Goal: Task Accomplishment & Management: Complete application form

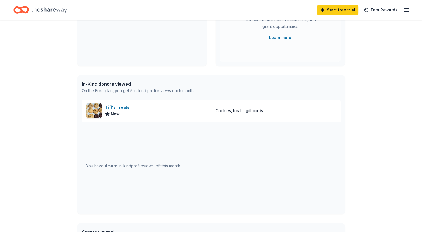
scroll to position [111, 0]
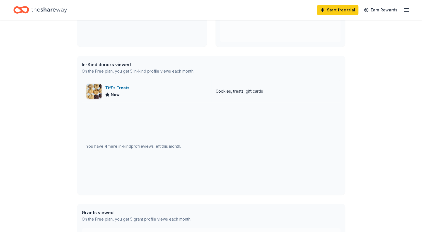
click at [103, 89] on div "Tiff's Treats New" at bounding box center [146, 91] width 129 height 22
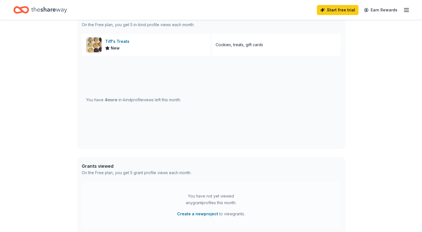
scroll to position [167, 0]
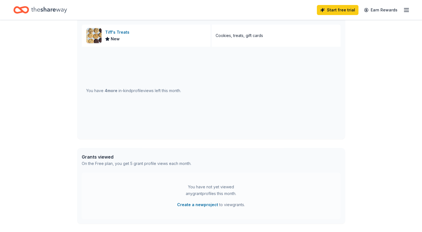
click at [120, 91] on div "You have 4 more in-kind profile views left this month." at bounding box center [133, 91] width 95 height 7
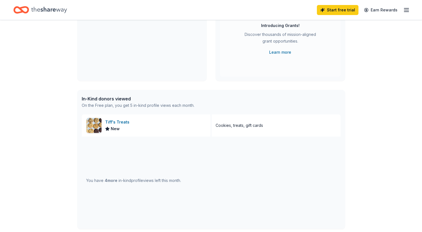
scroll to position [0, 0]
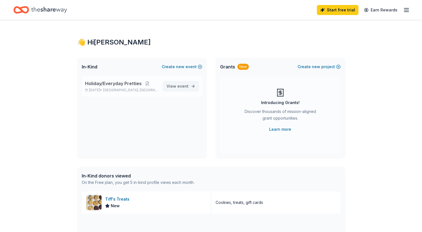
click at [179, 86] on span "event" at bounding box center [182, 86] width 11 height 5
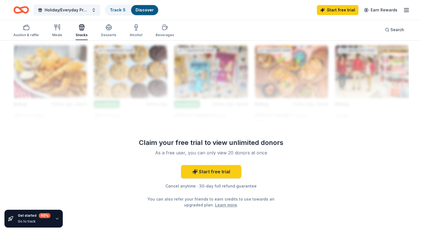
scroll to position [502, 0]
click at [84, 32] on div "Snacks" at bounding box center [82, 30] width 12 height 13
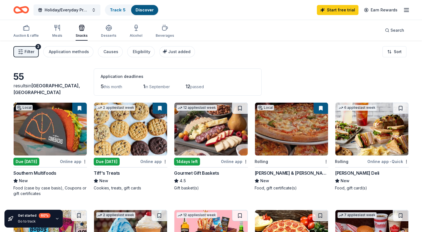
click at [206, 121] on img at bounding box center [210, 129] width 73 height 53
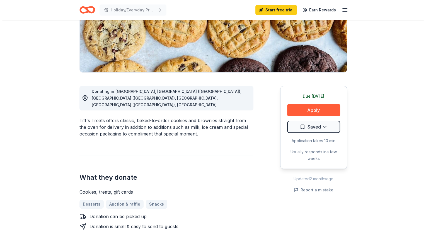
scroll to position [111, 0]
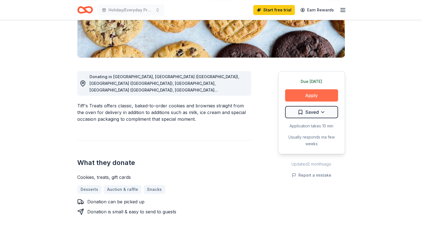
click at [304, 96] on button "Apply" at bounding box center [311, 95] width 53 height 12
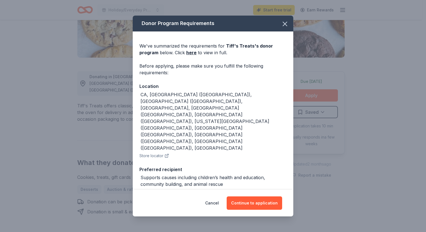
scroll to position [9, 0]
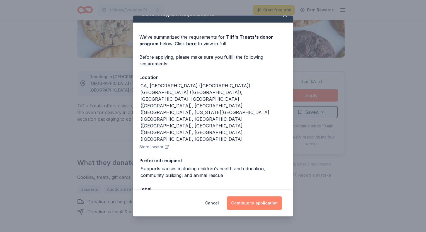
click at [245, 201] on button "Continue to application" at bounding box center [254, 203] width 55 height 13
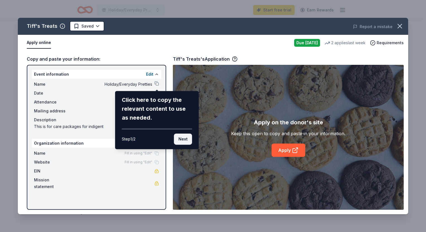
click at [178, 137] on button "Next" at bounding box center [183, 139] width 18 height 11
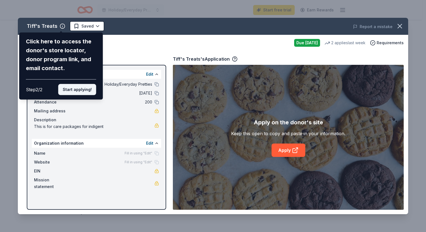
click at [72, 89] on button "Start applying!" at bounding box center [77, 89] width 38 height 11
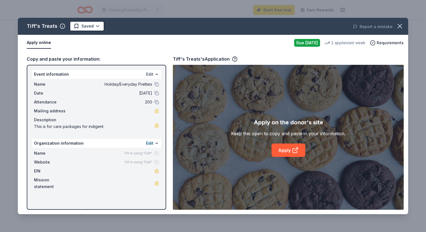
click at [152, 74] on button "Edit" at bounding box center [149, 74] width 7 height 7
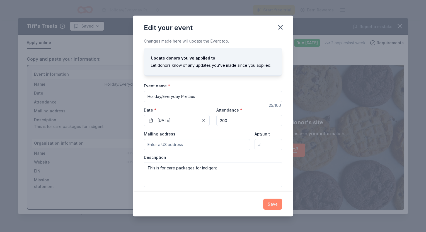
click at [277, 205] on button "Save" at bounding box center [272, 204] width 19 height 11
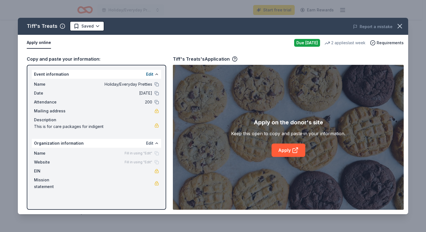
click at [151, 143] on button "Edit" at bounding box center [149, 143] width 7 height 7
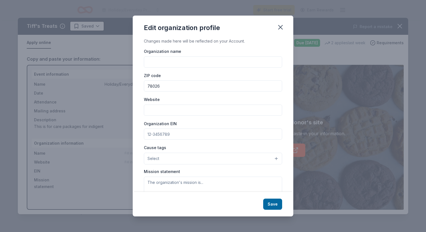
click at [164, 65] on input "Organization name" at bounding box center [213, 62] width 138 height 11
type input "Real Pretties"
click at [270, 159] on button "Select" at bounding box center [213, 159] width 138 height 12
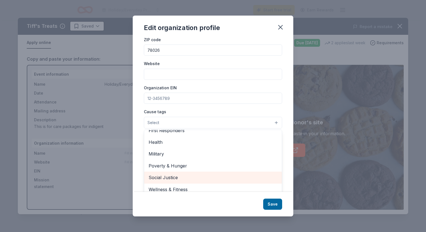
scroll to position [40, 0]
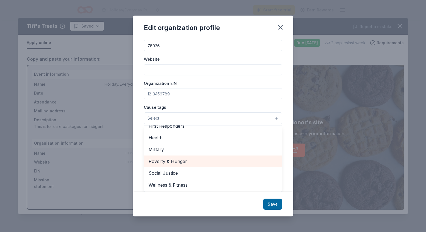
click at [226, 161] on span "Poverty & Hunger" at bounding box center [213, 161] width 129 height 7
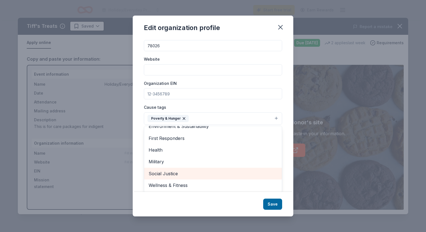
scroll to position [41, 0]
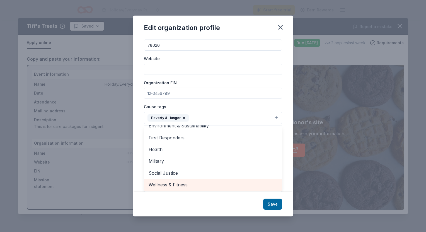
click at [240, 182] on span "Wellness & Fitness" at bounding box center [213, 184] width 129 height 7
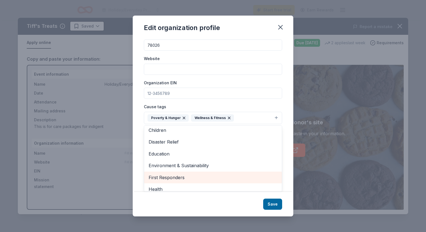
scroll to position [0, 0]
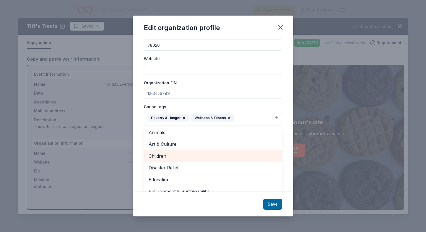
click at [239, 154] on span "Children" at bounding box center [213, 156] width 129 height 7
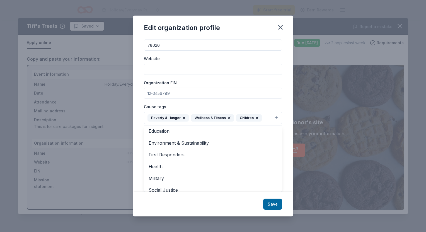
scroll to position [42, 0]
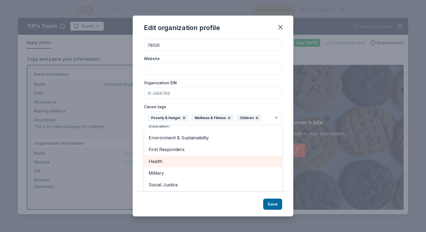
click at [241, 159] on span "Health" at bounding box center [213, 161] width 129 height 7
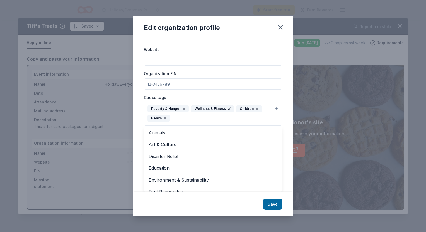
scroll to position [30, 0]
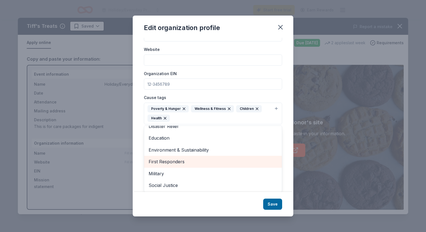
click at [197, 160] on span "First Responders" at bounding box center [213, 161] width 129 height 7
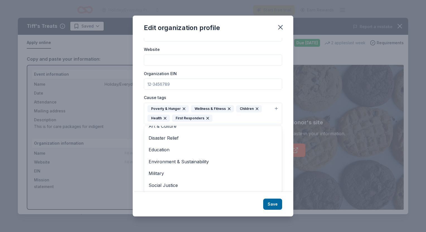
click at [272, 203] on div "Edit organization profile Changes made here will be reflected on your Account. …" at bounding box center [213, 116] width 161 height 201
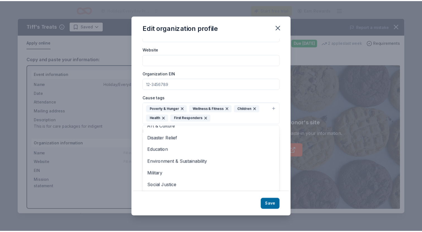
scroll to position [42, 0]
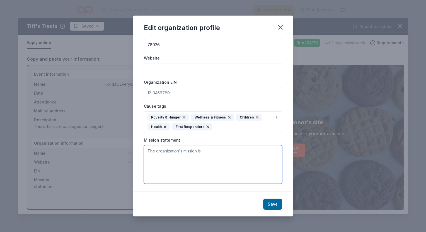
click at [188, 150] on textarea at bounding box center [213, 164] width 138 height 38
click at [230, 149] on textarea "Care for the individuals that are indigent, homeless, everyday pretties." at bounding box center [213, 164] width 138 height 38
click at [175, 159] on textarea "Care for the individuals that are indigent, homeless, everyday pretties." at bounding box center [213, 164] width 138 height 38
drag, startPoint x: 175, startPoint y: 159, endPoint x: 178, endPoint y: 169, distance: 10.2
click at [178, 169] on textarea "Care for the individuals that are indigent, homeless, everyday pretties." at bounding box center [213, 164] width 138 height 38
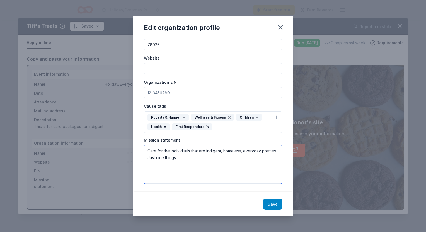
type textarea "Care for the individuals that are indigent, homeless, everyday pretties. Just n…"
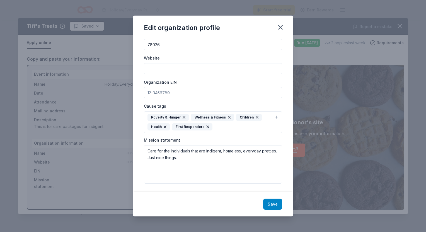
click at [273, 201] on button "Save" at bounding box center [272, 204] width 19 height 11
click at [274, 203] on div "Save" at bounding box center [213, 204] width 161 height 25
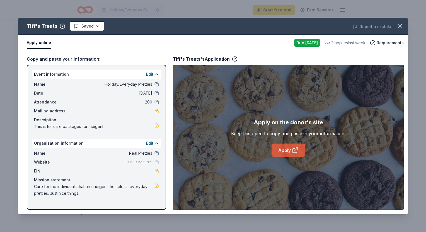
click at [284, 149] on link "Apply" at bounding box center [288, 150] width 34 height 13
click at [157, 153] on button at bounding box center [156, 153] width 4 height 4
click at [281, 151] on link "Apply" at bounding box center [288, 150] width 34 height 13
click at [392, 42] on span "Requirements" at bounding box center [390, 43] width 27 height 7
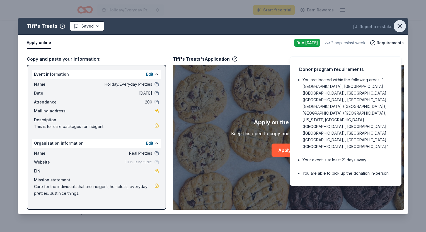
click at [399, 26] on icon "button" at bounding box center [400, 26] width 8 height 8
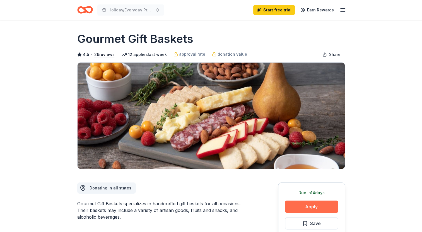
click at [312, 204] on button "Apply" at bounding box center [311, 207] width 53 height 12
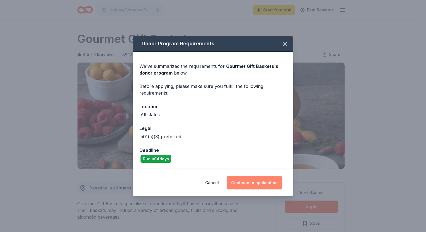
click at [252, 182] on button "Continue to application" at bounding box center [254, 182] width 55 height 13
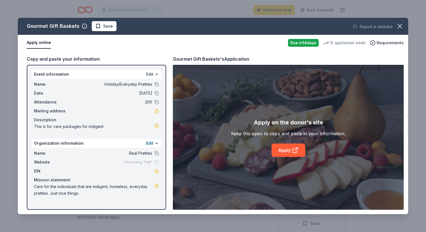
click at [146, 73] on button "Edit" at bounding box center [149, 74] width 7 height 7
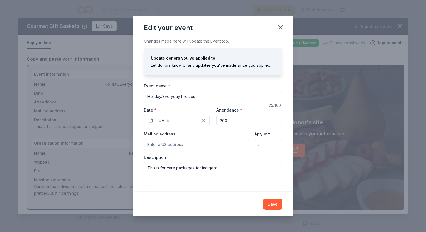
click at [166, 145] on input "Mailing address" at bounding box center [197, 144] width 106 height 11
click at [186, 148] on input "Mailing address" at bounding box center [197, 144] width 106 height 11
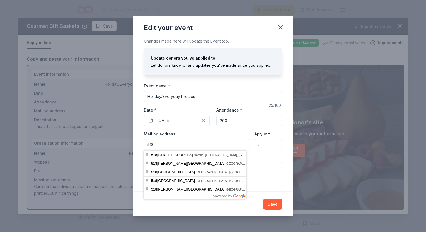
click at [187, 144] on input "518" at bounding box center [197, 144] width 106 height 11
click at [196, 148] on input "518" at bounding box center [197, 144] width 106 height 11
type input "[STREET_ADDRESS]"
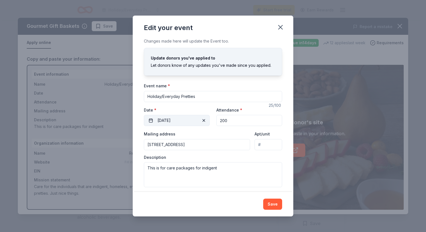
click at [201, 122] on span "button" at bounding box center [203, 120] width 7 height 7
click at [191, 122] on button "Pick a date" at bounding box center [177, 120] width 66 height 11
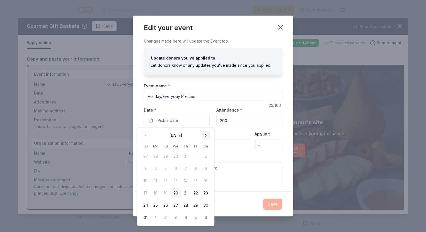
click at [207, 135] on button "Go to next month" at bounding box center [206, 136] width 8 height 8
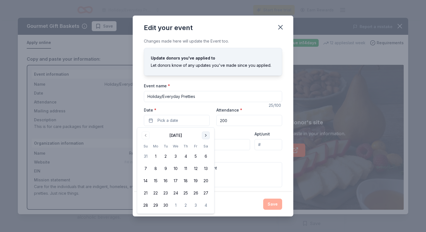
click at [205, 135] on button "Go to next month" at bounding box center [206, 136] width 8 height 8
click at [146, 168] on button "5" at bounding box center [145, 169] width 10 height 10
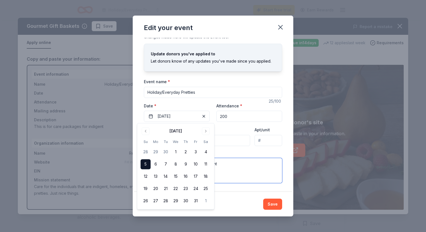
click at [227, 183] on textarea "This is for care packages for indigent" at bounding box center [213, 170] width 138 height 25
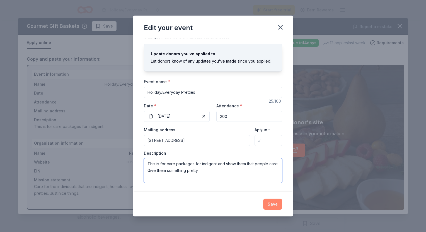
type textarea "This is for care packages for indigent and show them that people care. Give the…"
click at [270, 202] on button "Save" at bounding box center [272, 204] width 19 height 11
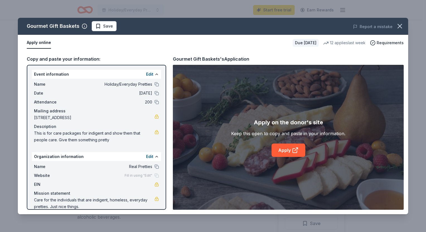
drag, startPoint x: 147, startPoint y: 157, endPoint x: 122, endPoint y: 170, distance: 28.3
drag, startPoint x: 122, startPoint y: 170, endPoint x: 97, endPoint y: 179, distance: 26.4
click at [97, 179] on div "Website Fill in using "Edit"" at bounding box center [96, 176] width 125 height 7
drag, startPoint x: 132, startPoint y: 165, endPoint x: 263, endPoint y: 152, distance: 131.9
click at [263, 152] on div "Copy and paste your information: Event information Edit Name Holiday/Everyday P…" at bounding box center [213, 133] width 390 height 164
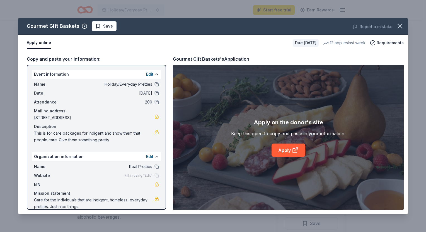
drag, startPoint x: 139, startPoint y: 167, endPoint x: 241, endPoint y: 158, distance: 102.1
drag, startPoint x: 241, startPoint y: 158, endPoint x: 217, endPoint y: 168, distance: 25.0
click at [217, 168] on div "Apply on the donor's site Keep this open to copy and paste in your information.…" at bounding box center [288, 137] width 231 height 145
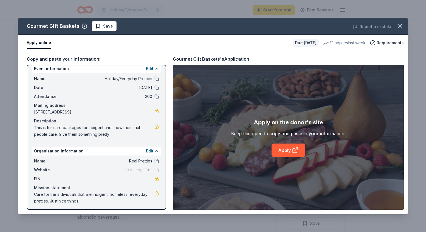
scroll to position [7, 0]
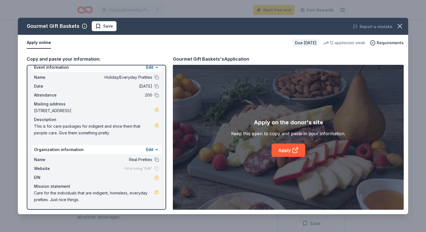
drag, startPoint x: 30, startPoint y: 70, endPoint x: 115, endPoint y: 73, distance: 84.8
click at [115, 73] on div "Event information Edit Name Holiday/Everyday Pretties Date [DATE] Attendance 20…" at bounding box center [96, 137] width 139 height 145
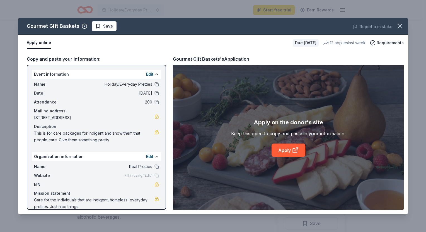
click at [252, 133] on div "Keep this open to copy and paste in your information." at bounding box center [288, 133] width 114 height 7
click at [283, 147] on link "Apply" at bounding box center [288, 150] width 34 height 13
drag, startPoint x: 33, startPoint y: 74, endPoint x: 111, endPoint y: 89, distance: 79.4
click at [111, 89] on div "Event information Edit Name Holiday/Everyday Pretties Date [DATE] Attendance 20…" at bounding box center [96, 108] width 129 height 76
click at [295, 150] on icon at bounding box center [295, 150] width 7 height 7
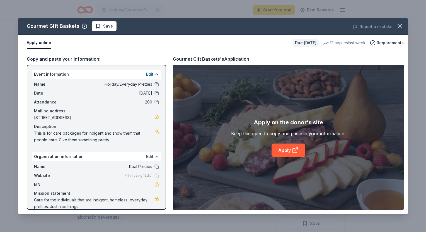
click at [146, 156] on button "Edit" at bounding box center [149, 157] width 7 height 7
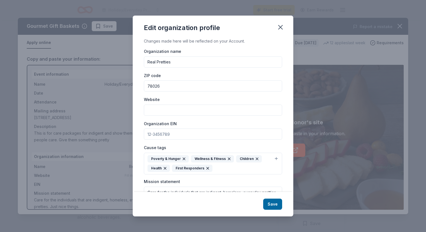
drag, startPoint x: 193, startPoint y: 105, endPoint x: 197, endPoint y: 56, distance: 49.2
click at [197, 56] on div "Organization name Real Pretties" at bounding box center [213, 58] width 138 height 20
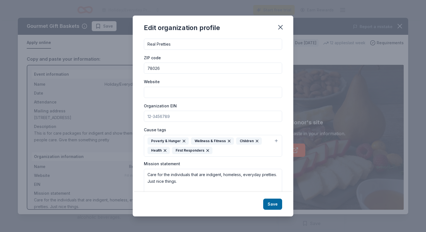
scroll to position [42, 0]
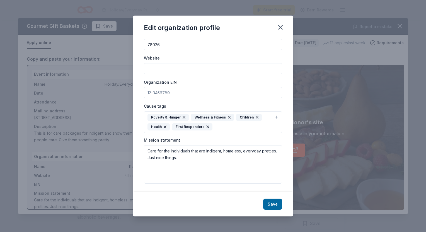
drag, startPoint x: 197, startPoint y: 56, endPoint x: 158, endPoint y: 163, distance: 113.6
click at [158, 163] on div "Organization name Real Pretties ZIP code 78026 Website Organization EIN Cause t…" at bounding box center [213, 95] width 138 height 178
drag, startPoint x: 147, startPoint y: 43, endPoint x: 171, endPoint y: 44, distance: 23.4
click at [171, 44] on input "78026" at bounding box center [213, 44] width 138 height 11
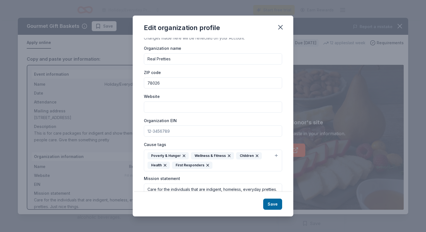
scroll to position [0, 0]
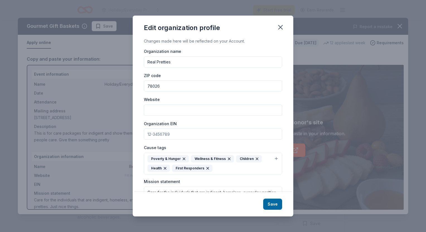
click at [146, 64] on input "Real Pretties" at bounding box center [213, 62] width 138 height 11
drag, startPoint x: 146, startPoint y: 62, endPoint x: 187, endPoint y: 100, distance: 55.6
click at [187, 100] on div "Organization name Real Pretties ZIP code 78026 Website Organization EIN Cause t…" at bounding box center [213, 137] width 138 height 178
click at [278, 25] on icon "button" at bounding box center [281, 27] width 8 height 8
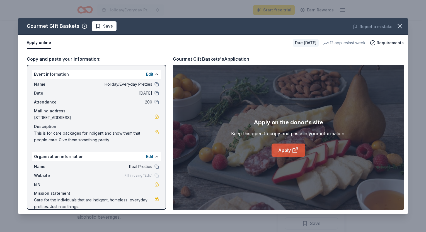
click at [279, 151] on link "Apply" at bounding box center [288, 150] width 34 height 13
